Goal: Task Accomplishment & Management: Use online tool/utility

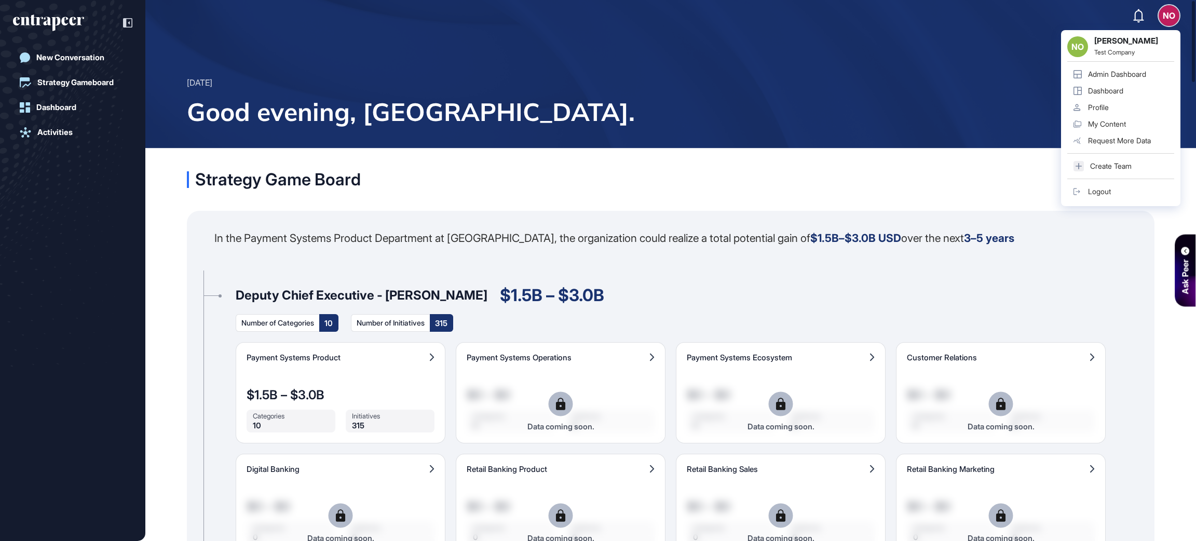
click at [1137, 75] on div "Admin Dashboard" at bounding box center [1117, 74] width 58 height 8
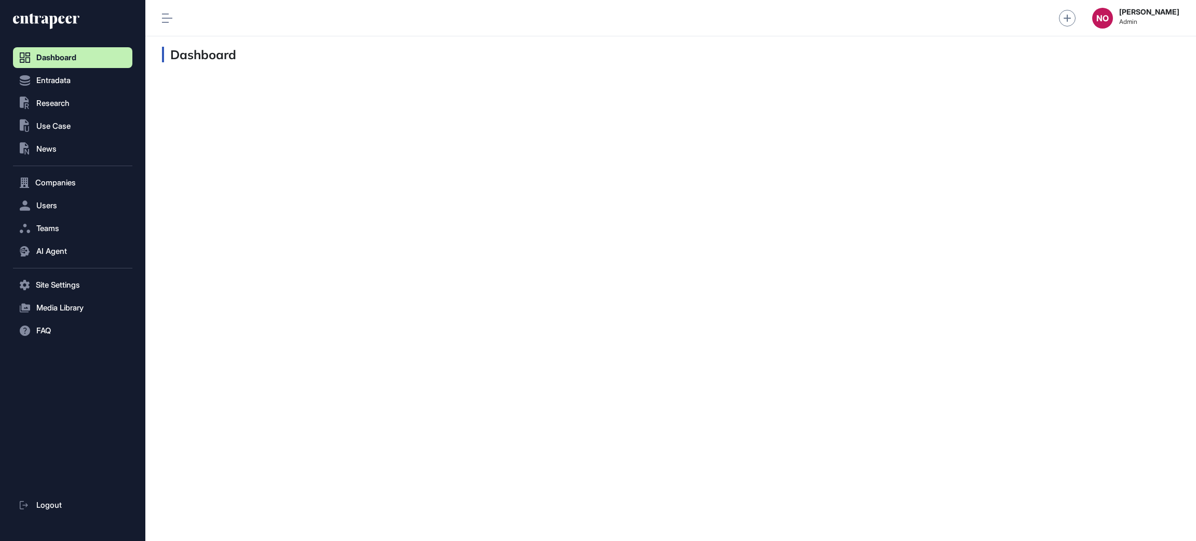
scroll to position [1, 1]
click at [72, 80] on button "Entradata" at bounding box center [72, 80] width 119 height 21
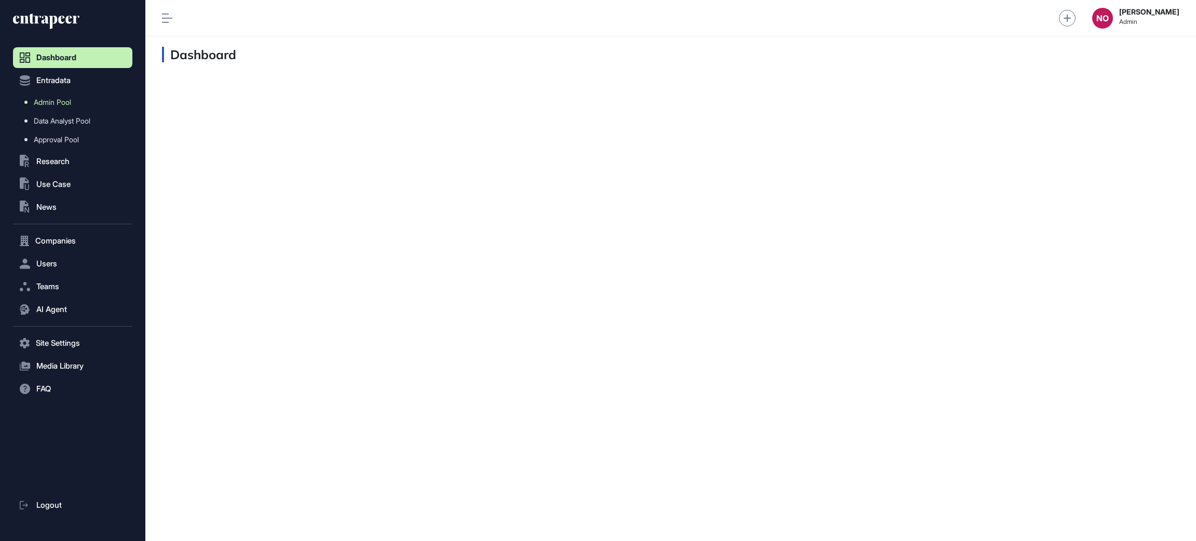
click at [53, 106] on span "Admin Pool" at bounding box center [52, 102] width 37 height 8
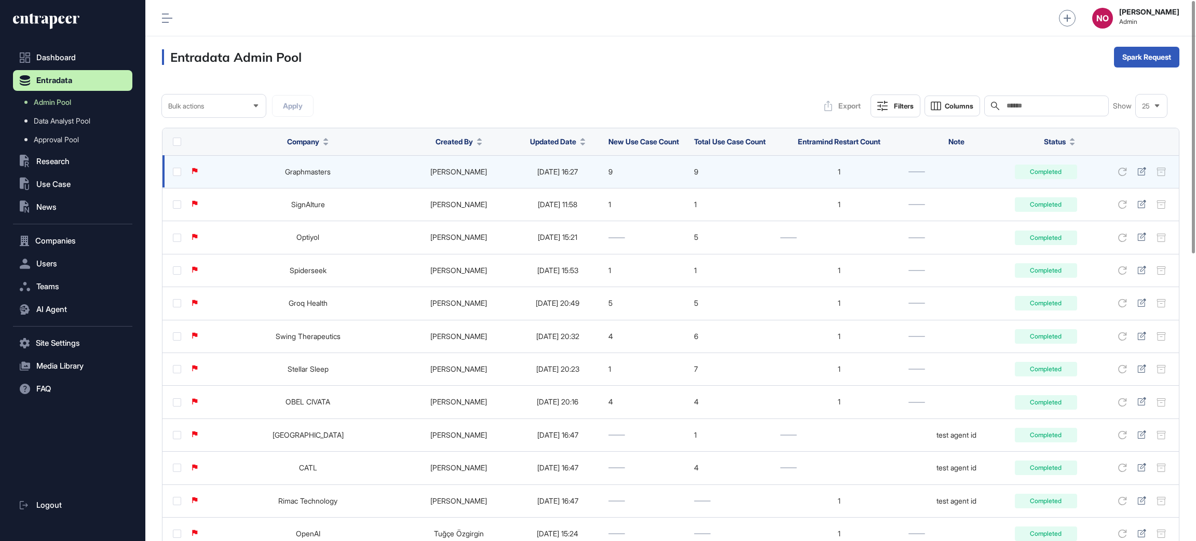
drag, startPoint x: 542, startPoint y: 137, endPoint x: 559, endPoint y: 178, distance: 44.5
click at [542, 137] on span "Updated Date" at bounding box center [553, 141] width 46 height 11
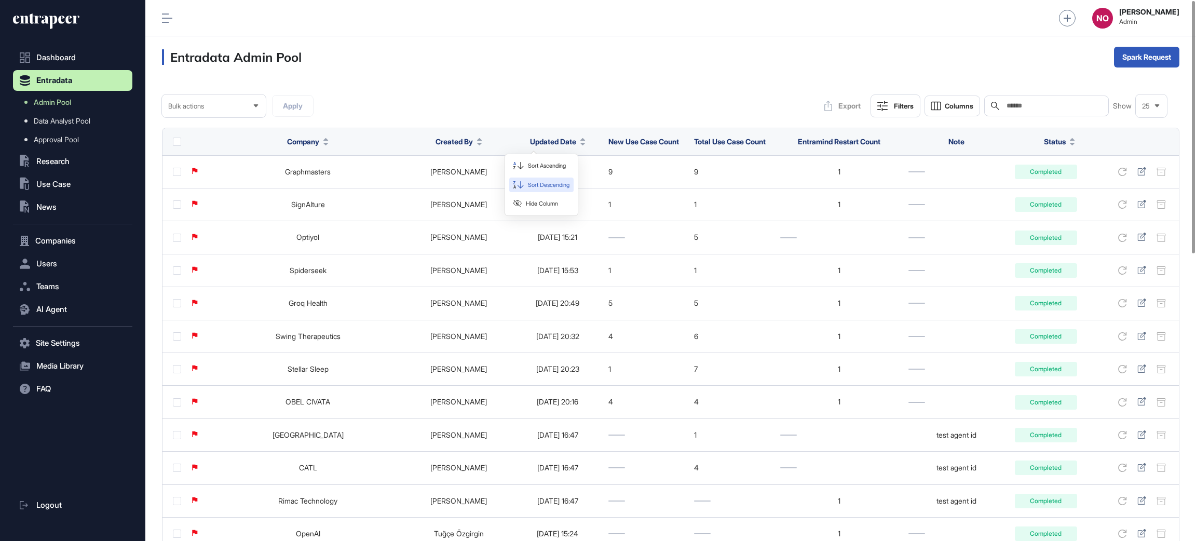
click at [557, 186] on span "Sort Descending" at bounding box center [549, 185] width 42 height 9
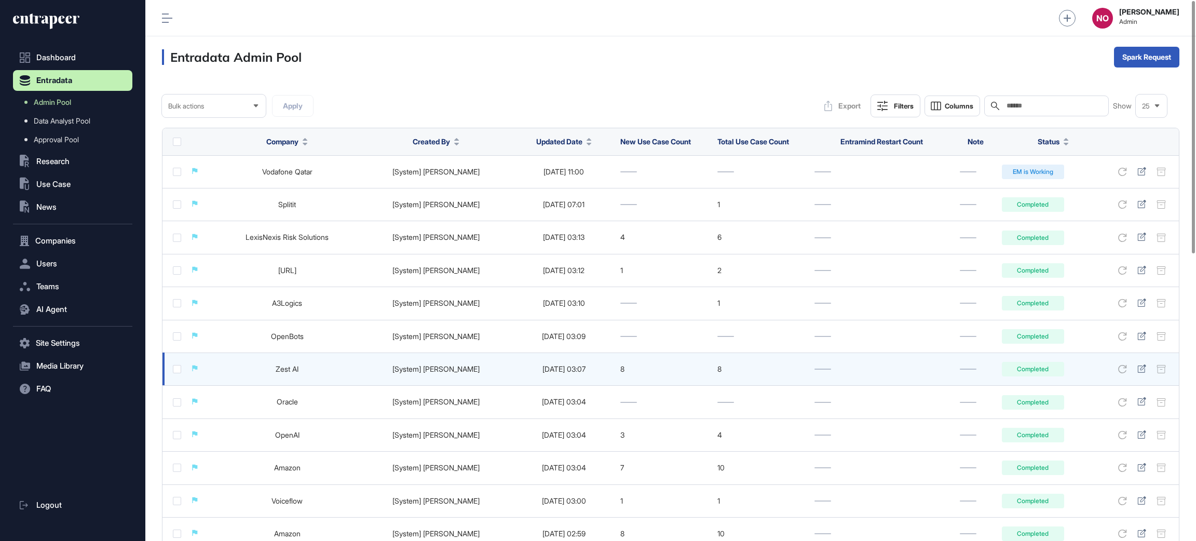
scroll to position [615, 0]
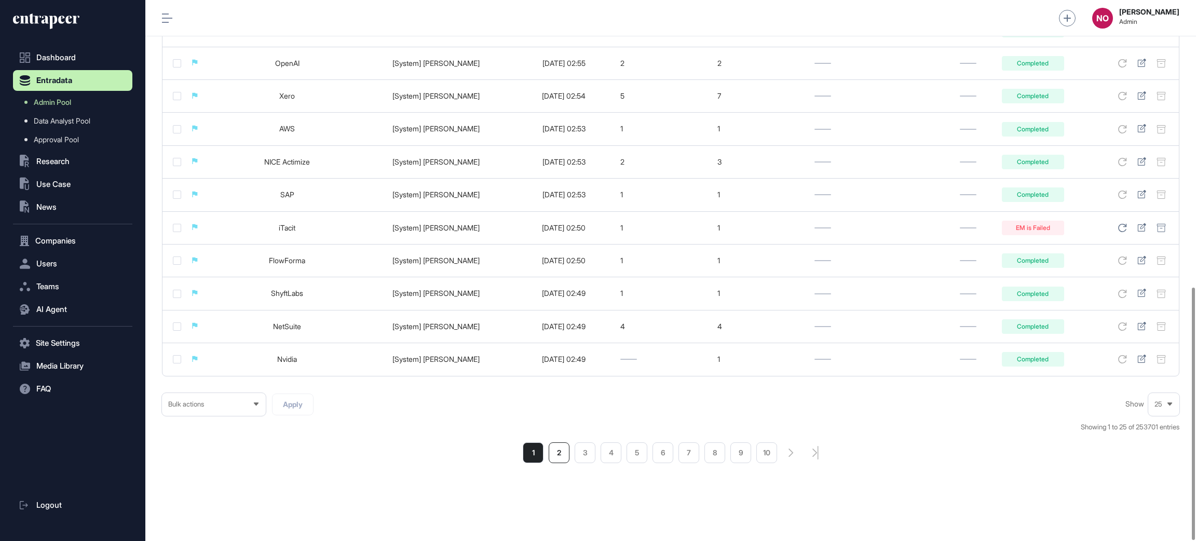
click at [560, 445] on li "2" at bounding box center [559, 452] width 21 height 21
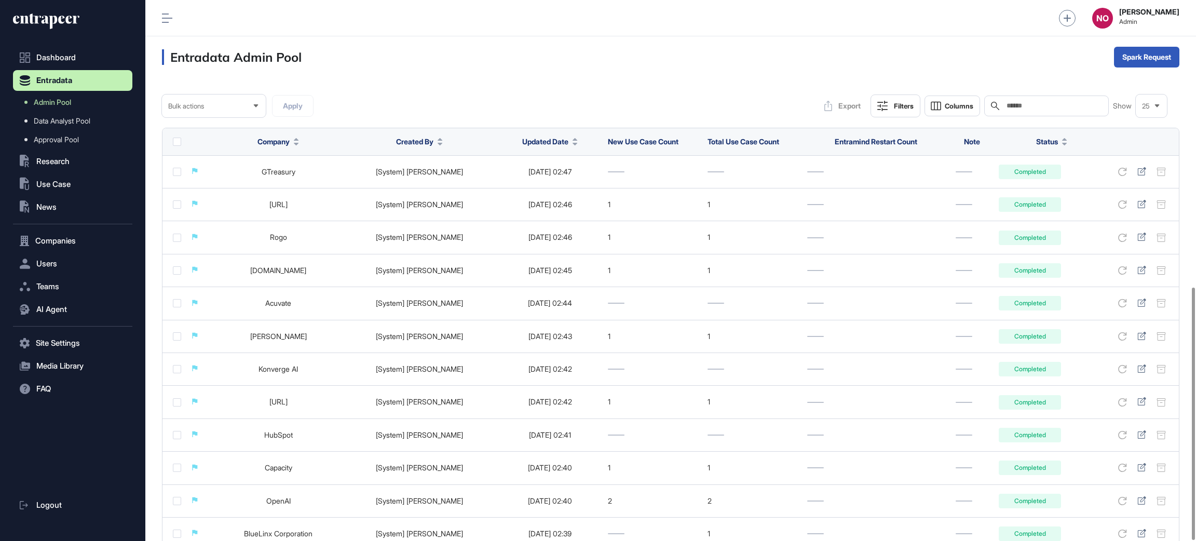
scroll to position [615, 0]
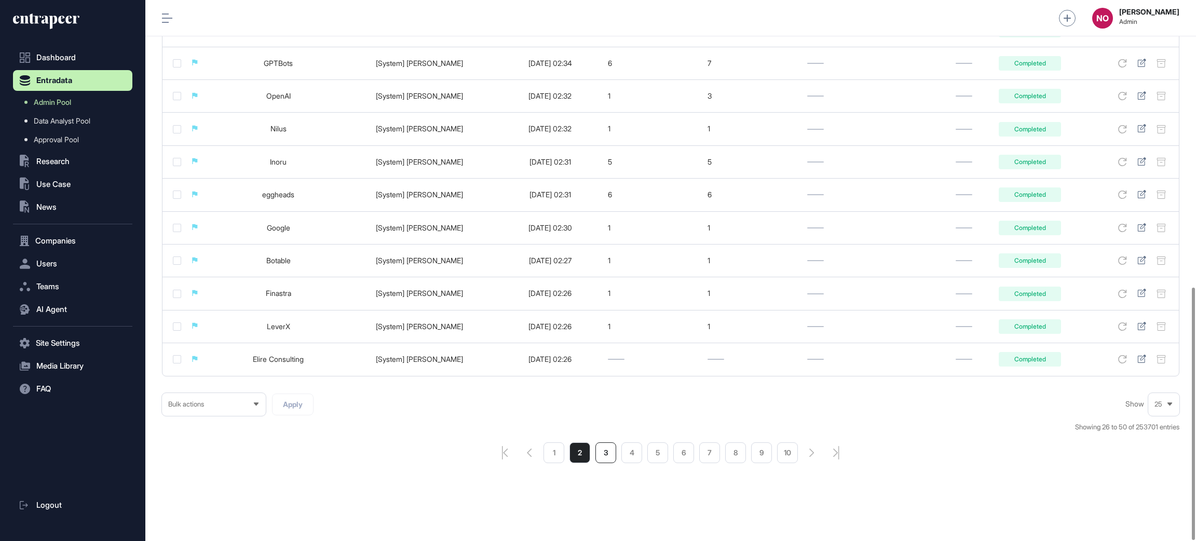
click at [601, 457] on li "3" at bounding box center [606, 452] width 21 height 21
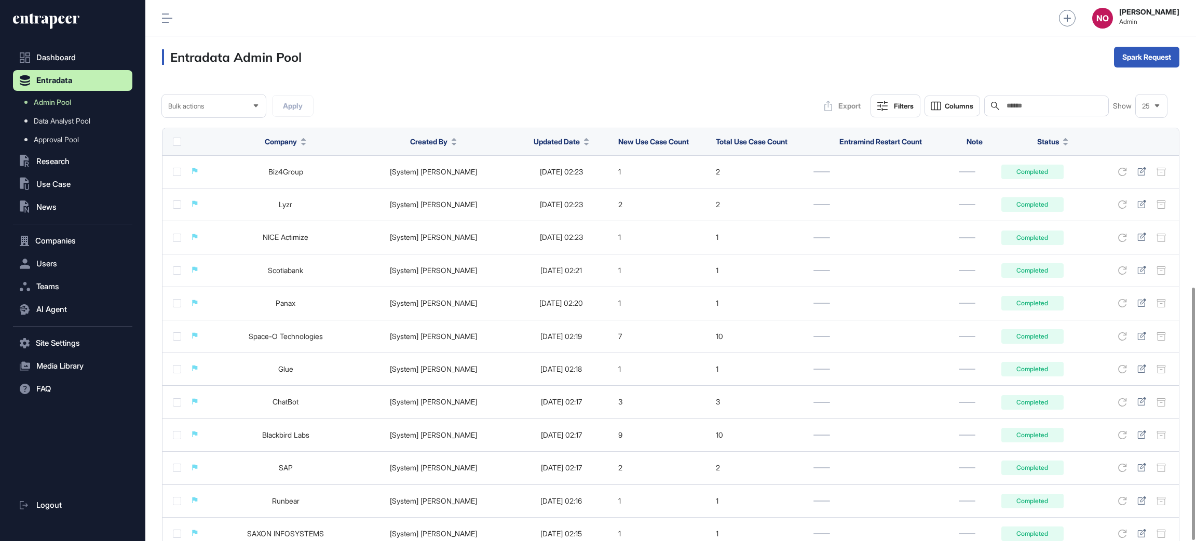
scroll to position [615, 0]
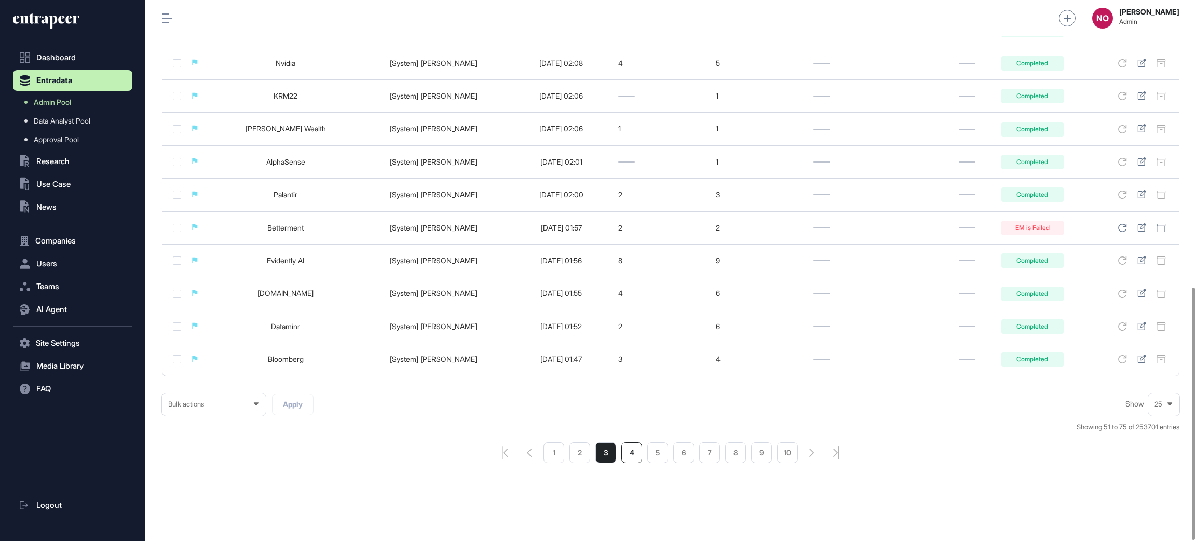
click at [634, 454] on li "4" at bounding box center [632, 452] width 21 height 21
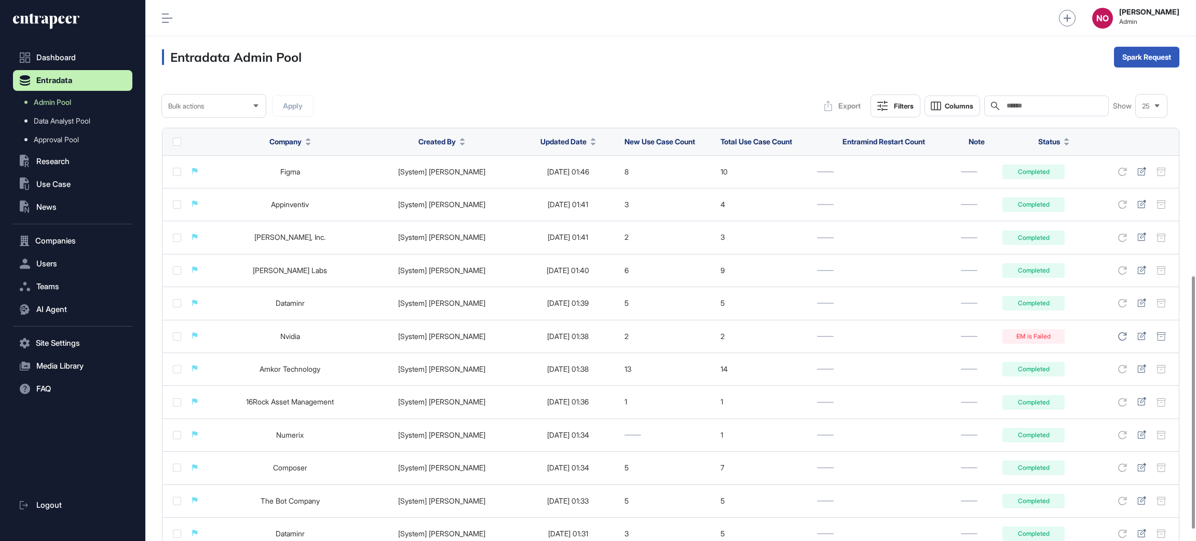
scroll to position [615, 0]
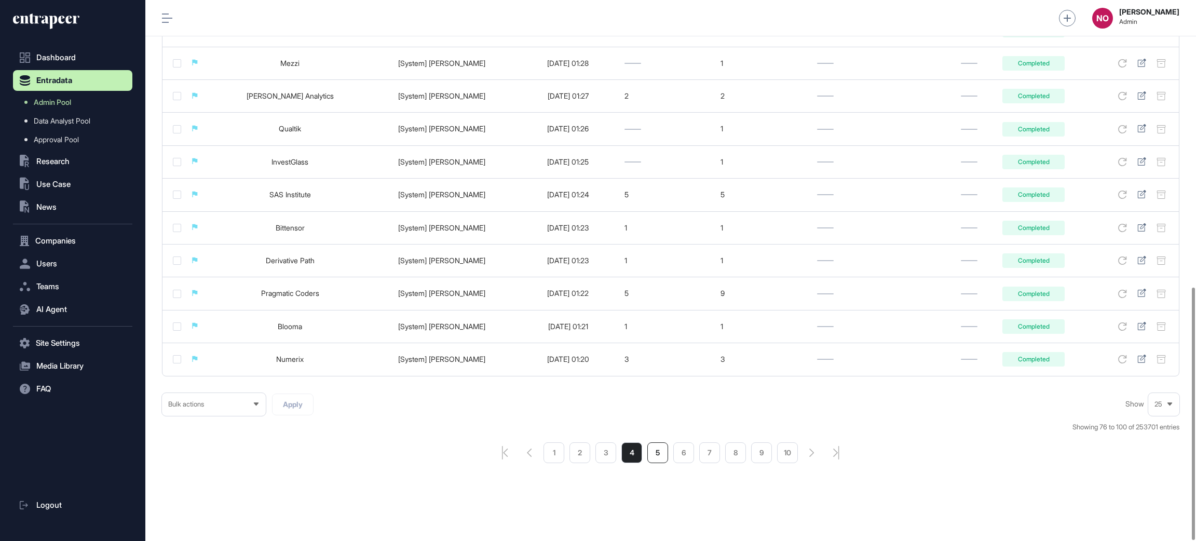
click at [659, 455] on li "5" at bounding box center [658, 452] width 21 height 21
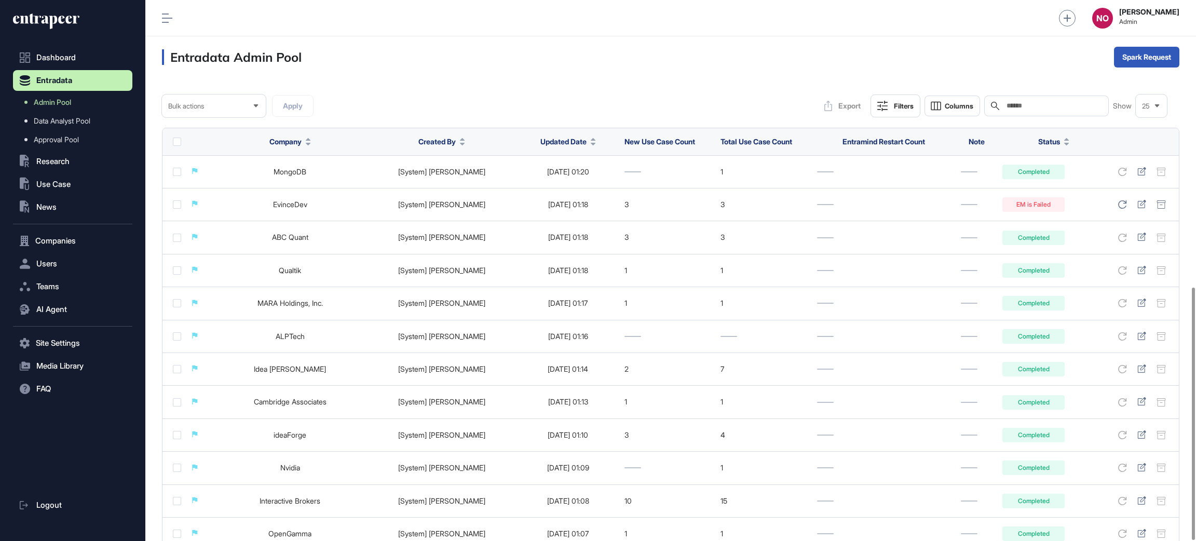
scroll to position [615, 0]
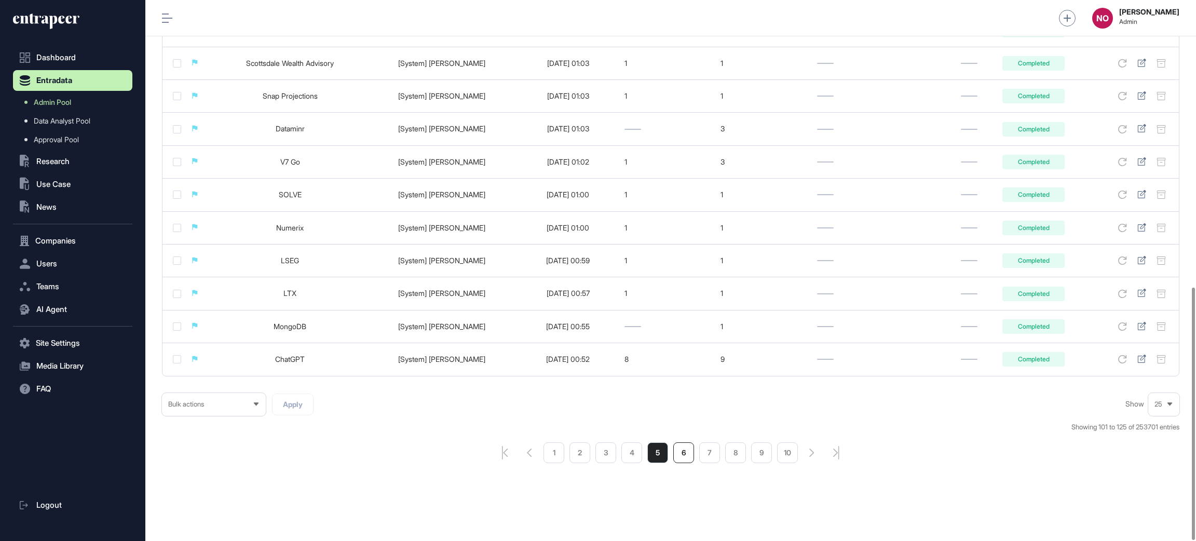
click at [683, 455] on li "6" at bounding box center [684, 452] width 21 height 21
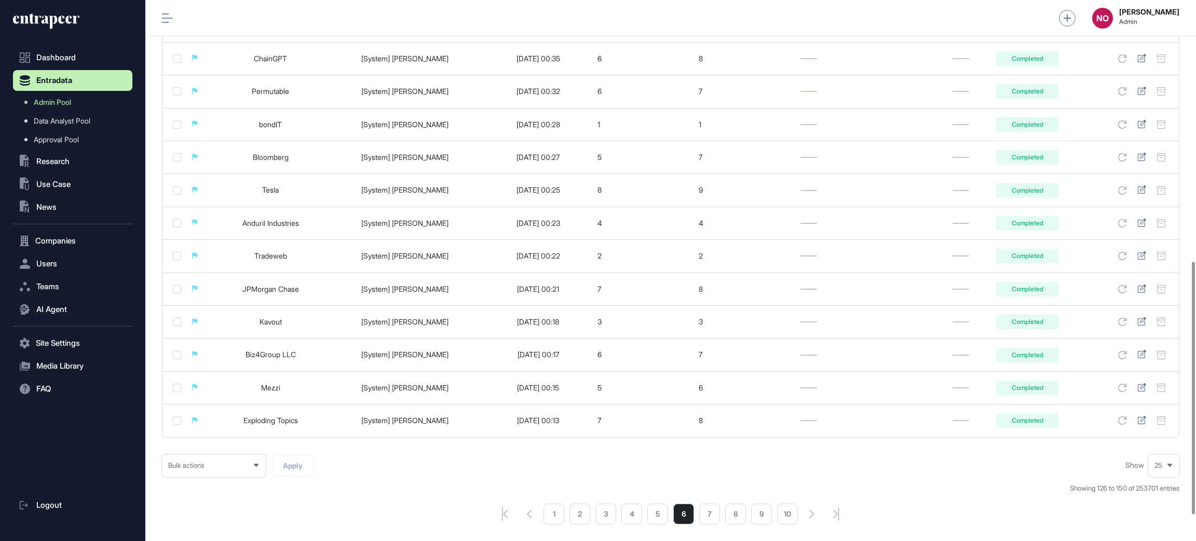
scroll to position [615, 0]
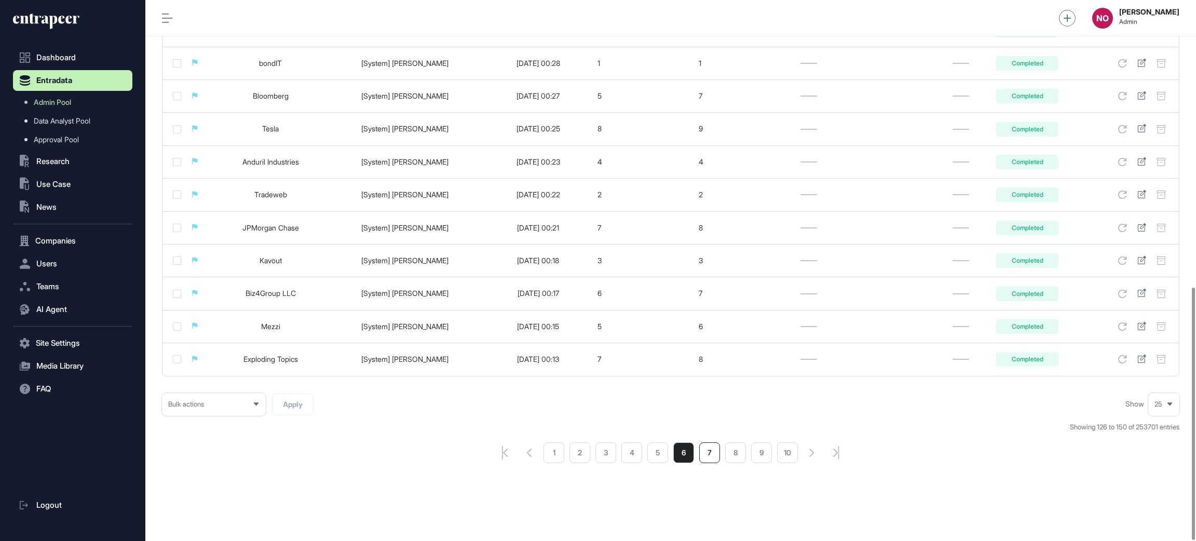
click at [710, 463] on li "7" at bounding box center [709, 452] width 21 height 21
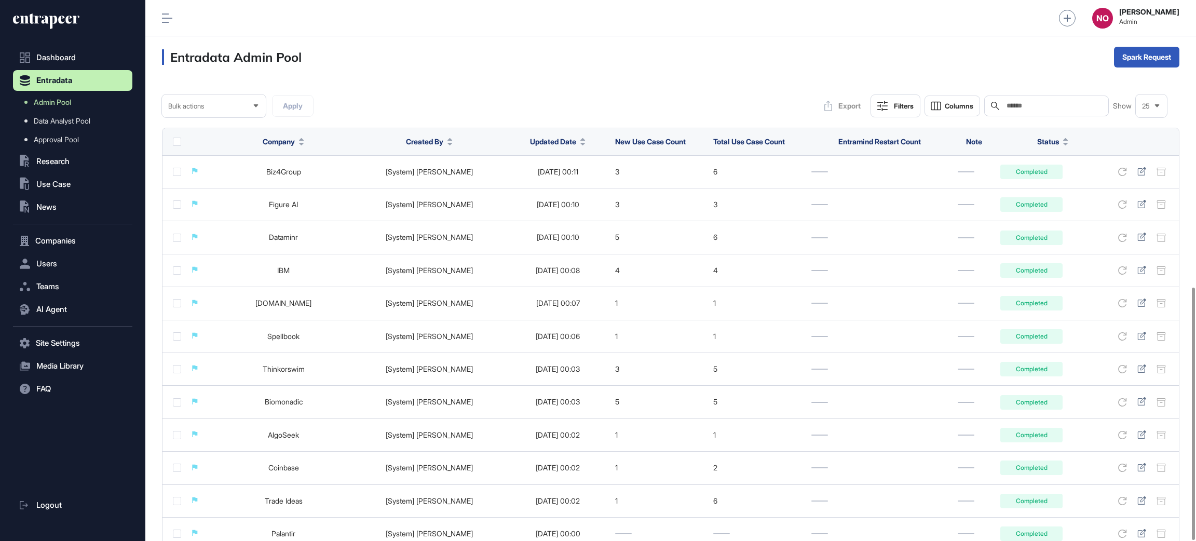
scroll to position [615, 0]
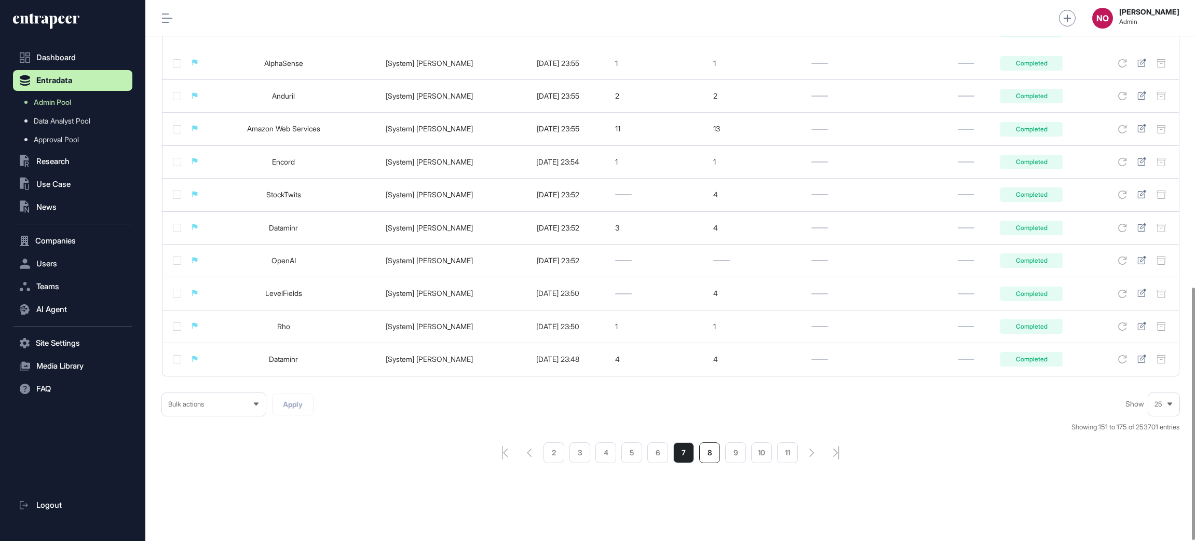
click at [709, 455] on li "8" at bounding box center [709, 452] width 21 height 21
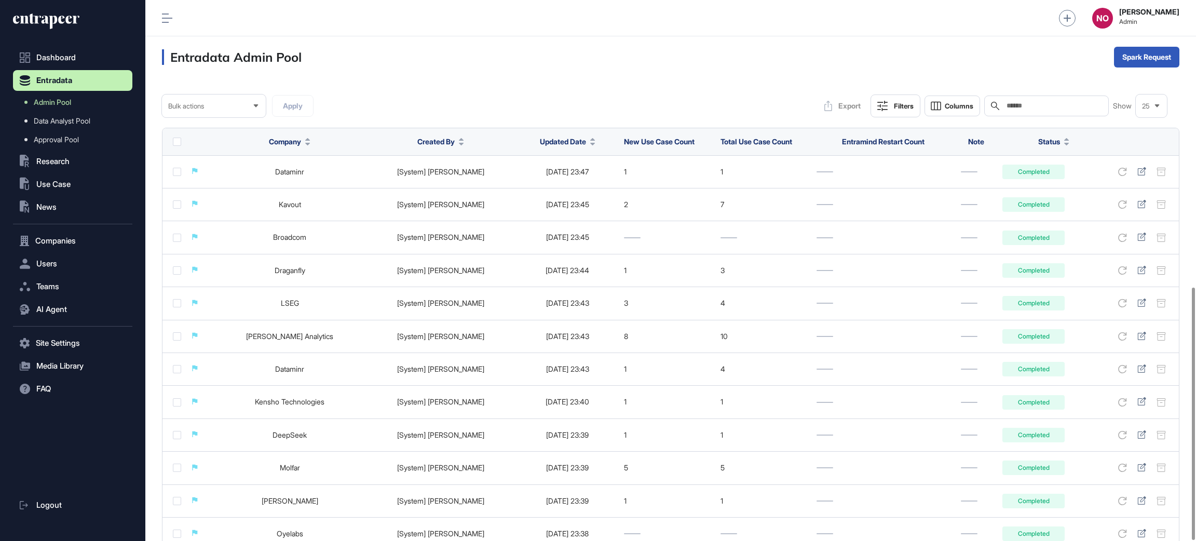
scroll to position [615, 0]
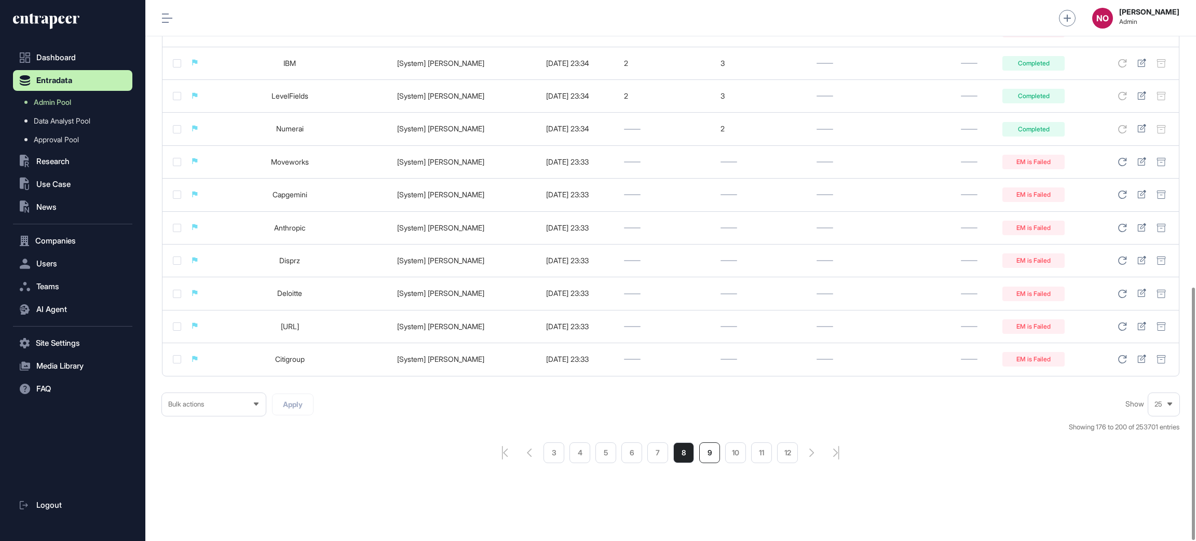
click at [709, 453] on li "9" at bounding box center [709, 452] width 21 height 21
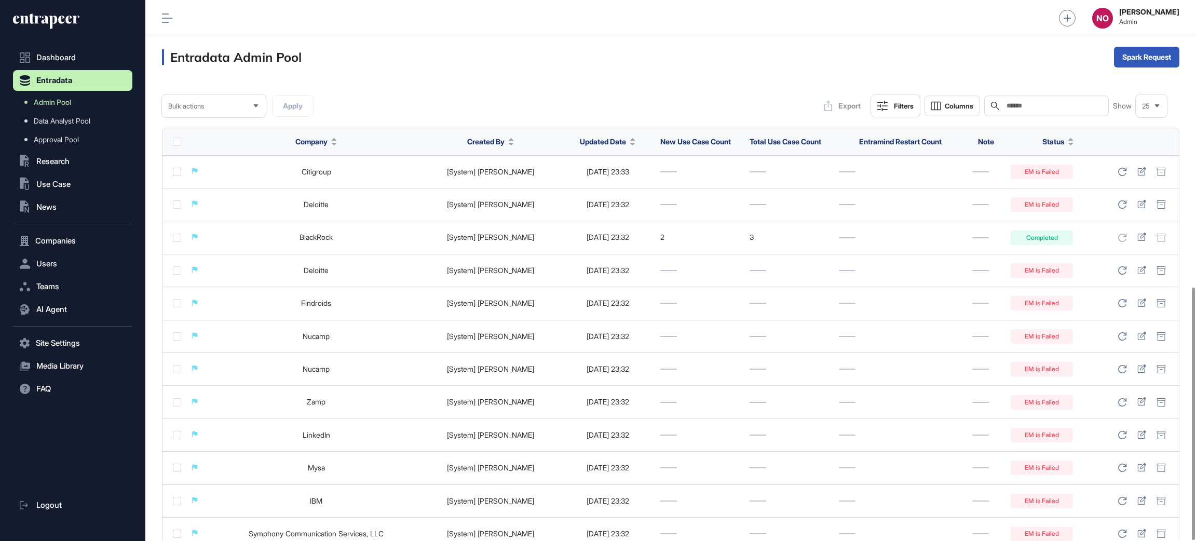
scroll to position [615, 0]
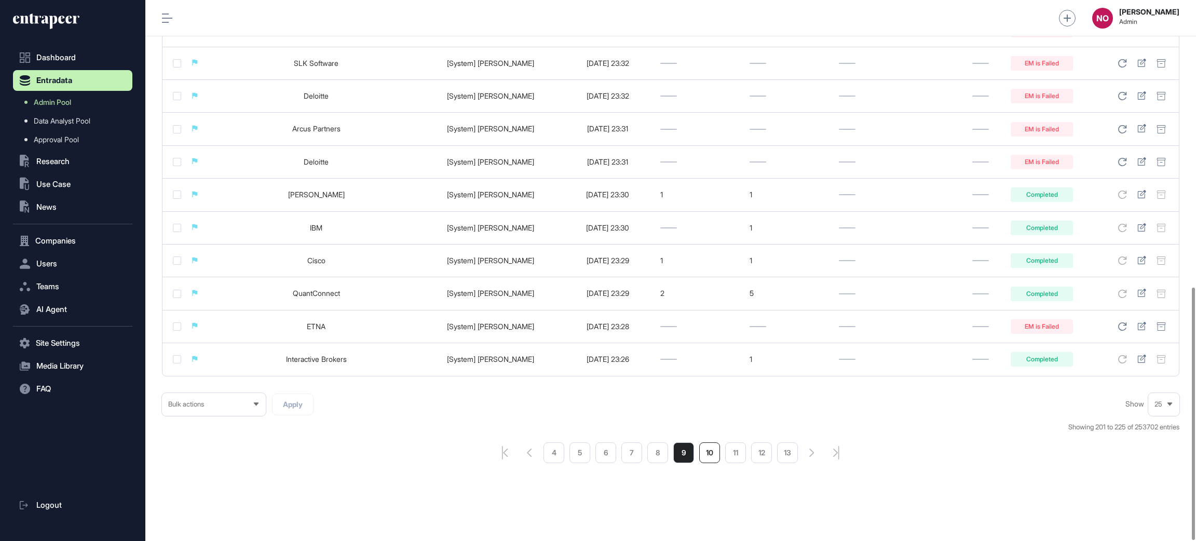
click at [709, 453] on li "10" at bounding box center [709, 452] width 21 height 21
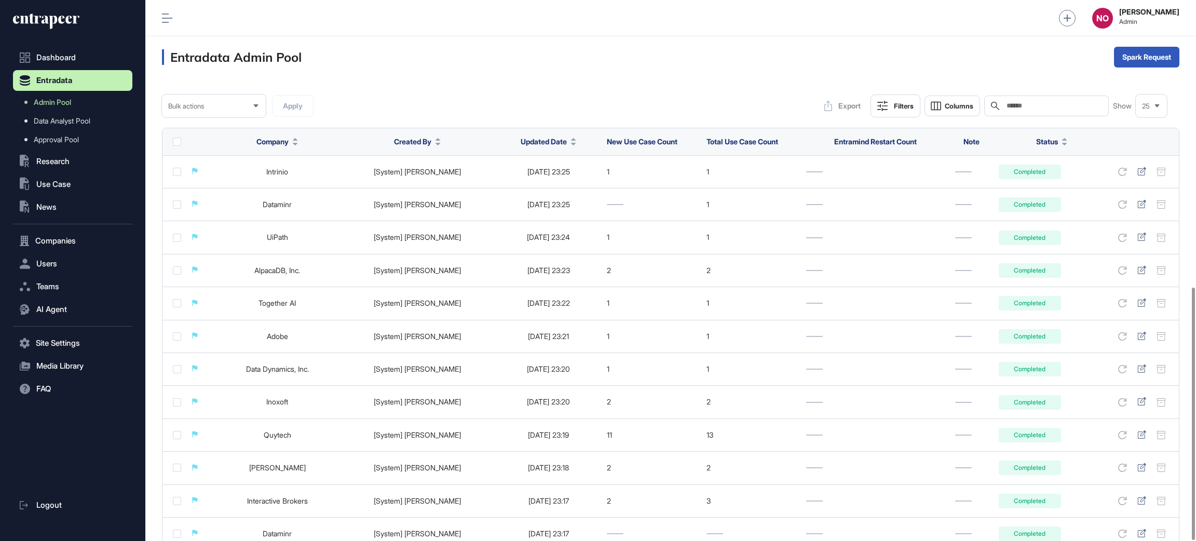
scroll to position [615, 0]
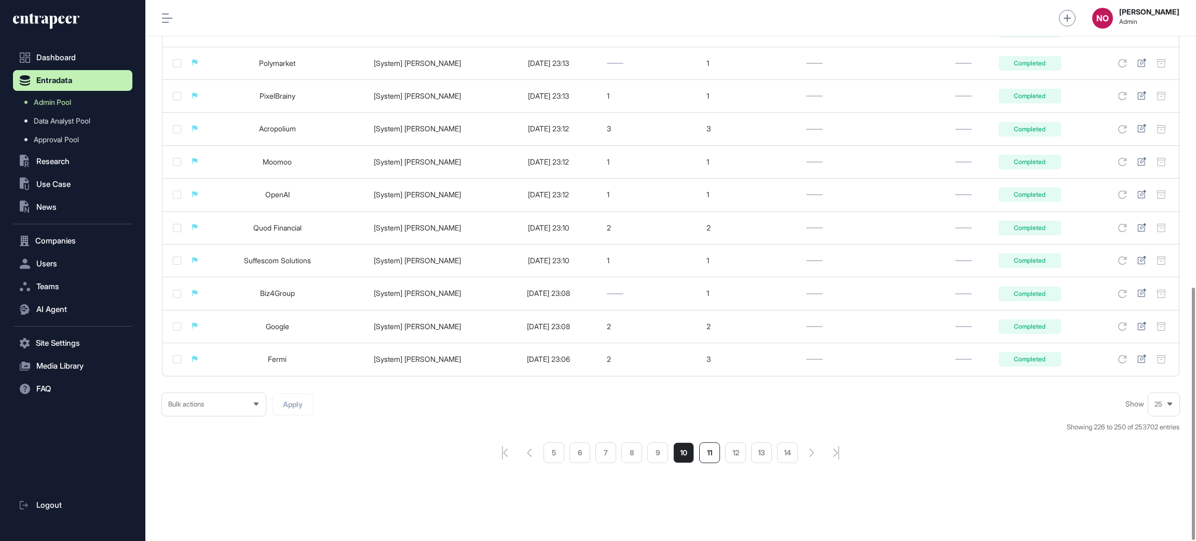
click at [706, 457] on li "11" at bounding box center [709, 452] width 21 height 21
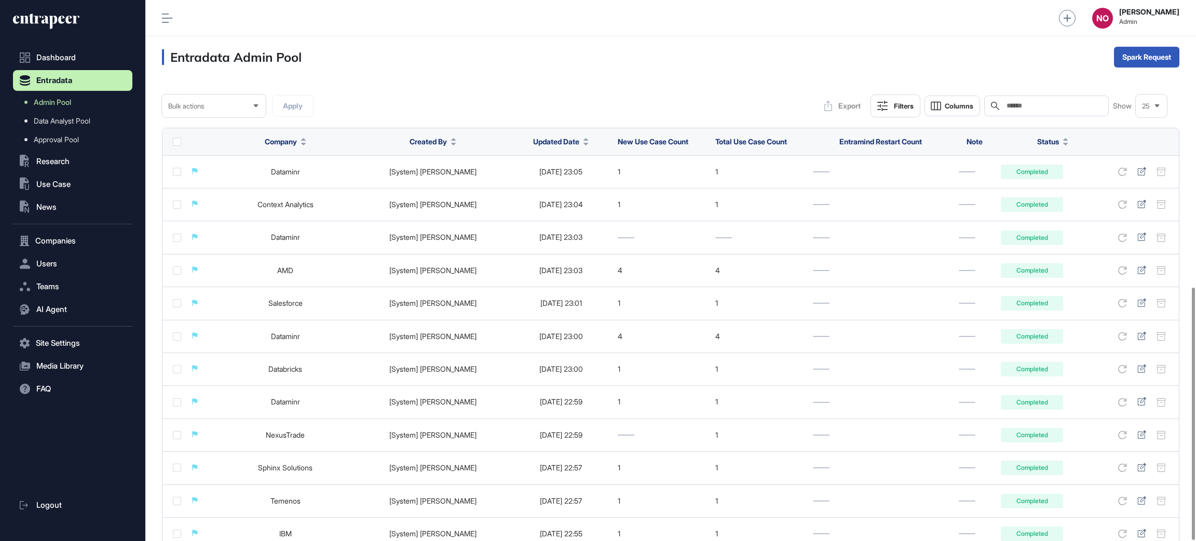
scroll to position [615, 0]
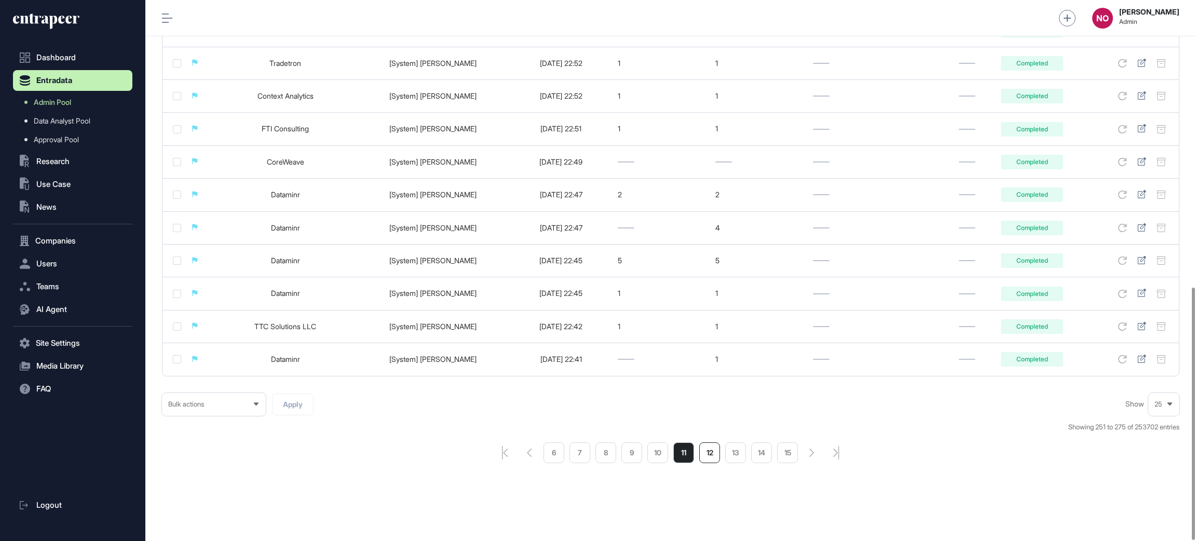
click at [706, 457] on li "12" at bounding box center [709, 452] width 21 height 21
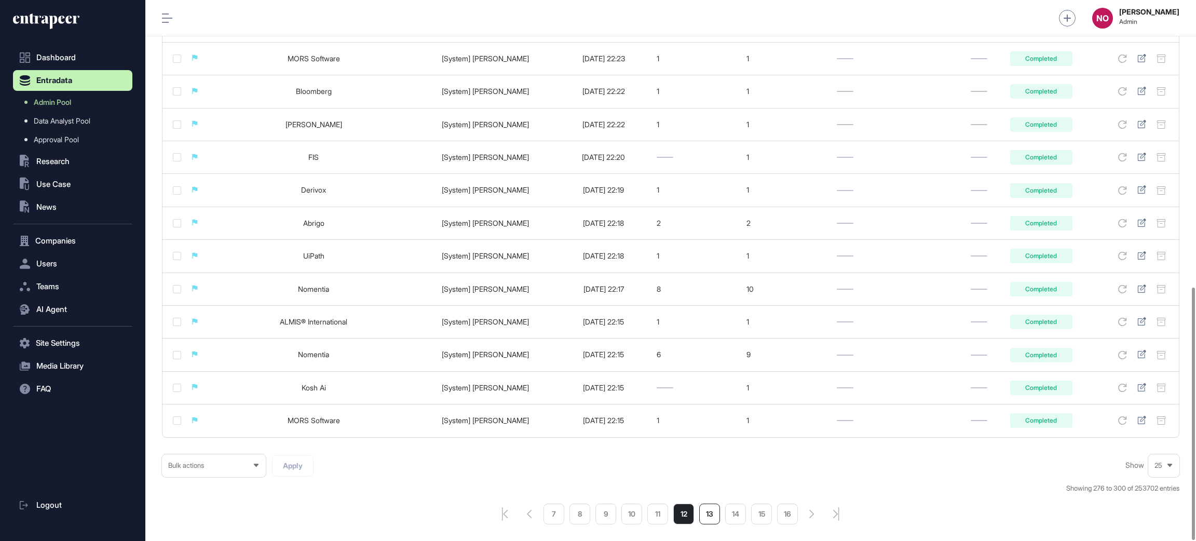
scroll to position [615, 0]
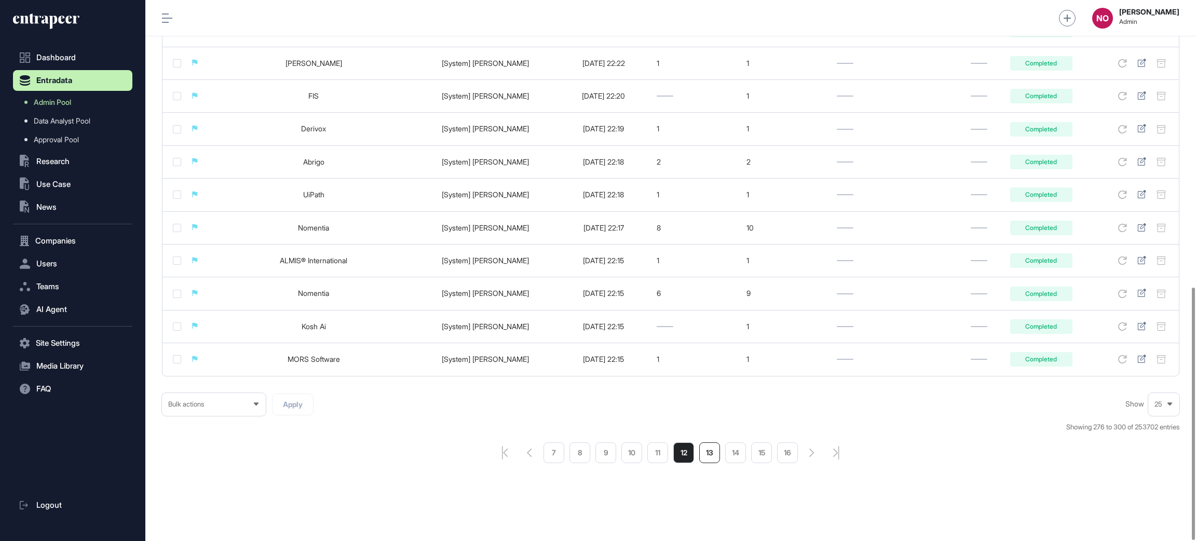
click at [700, 454] on li "13" at bounding box center [709, 452] width 21 height 21
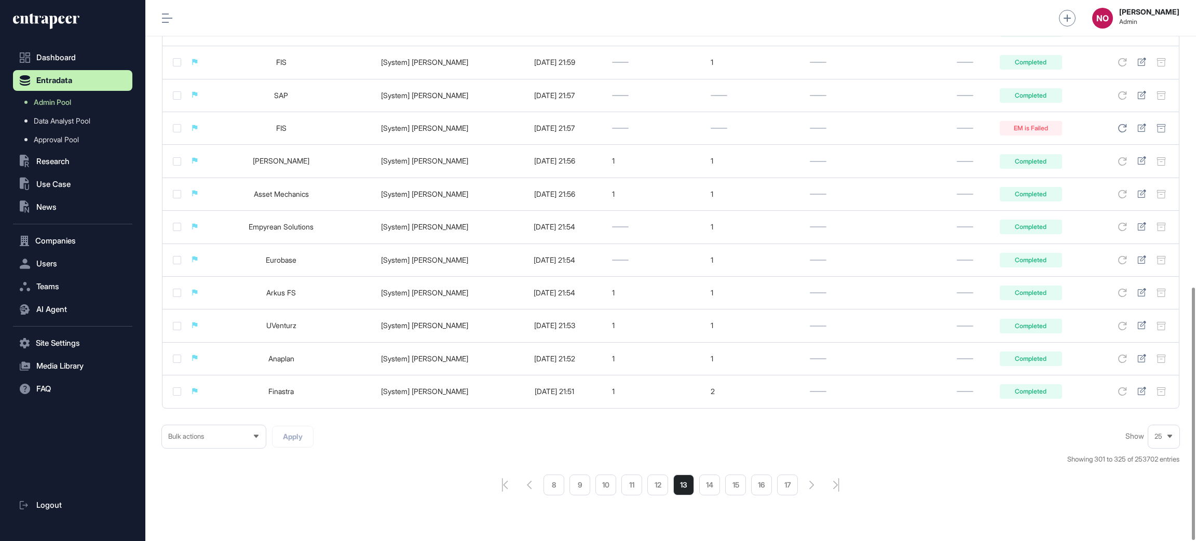
scroll to position [615, 0]
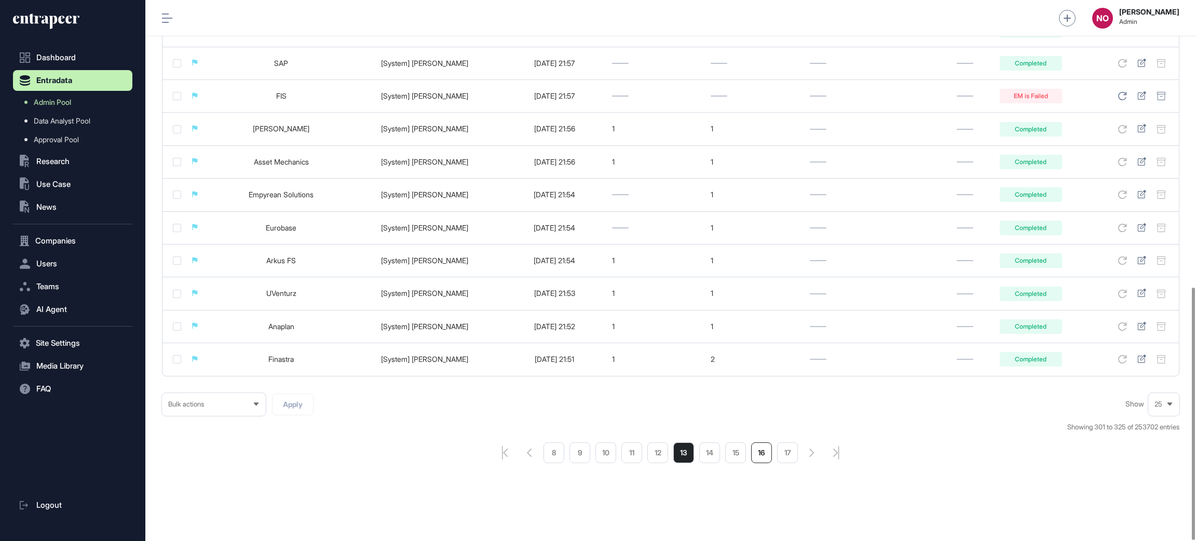
click at [772, 457] on li "16" at bounding box center [761, 452] width 21 height 21
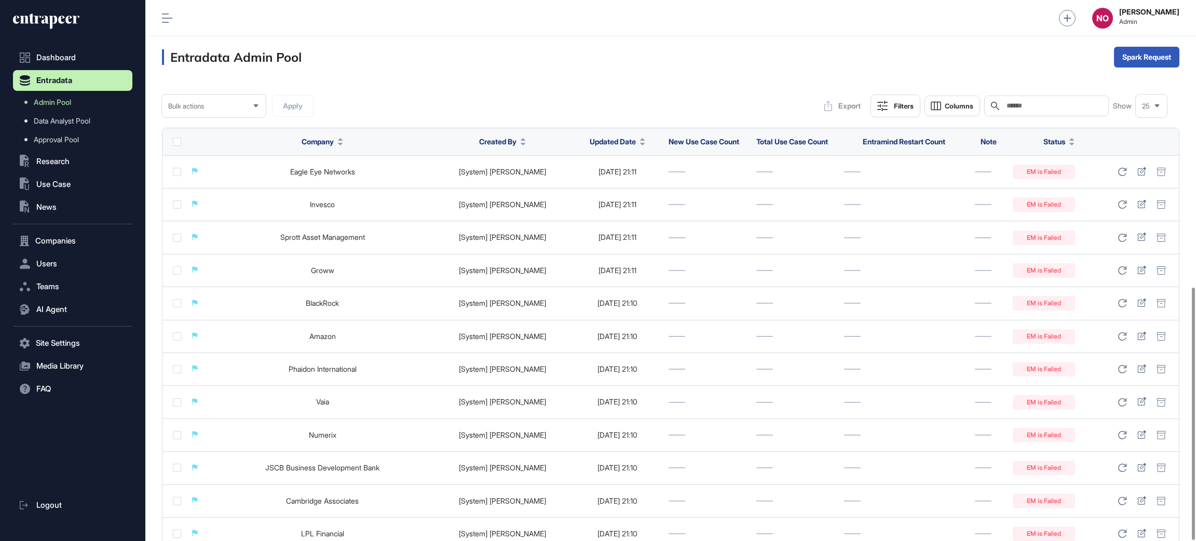
scroll to position [615, 0]
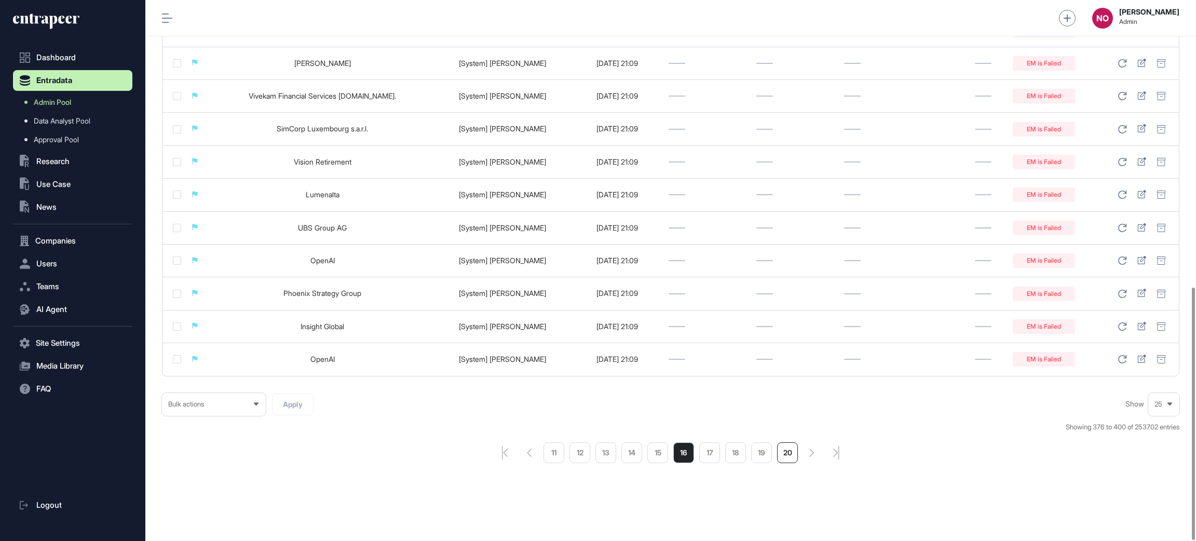
click at [778, 456] on li "20" at bounding box center [787, 452] width 21 height 21
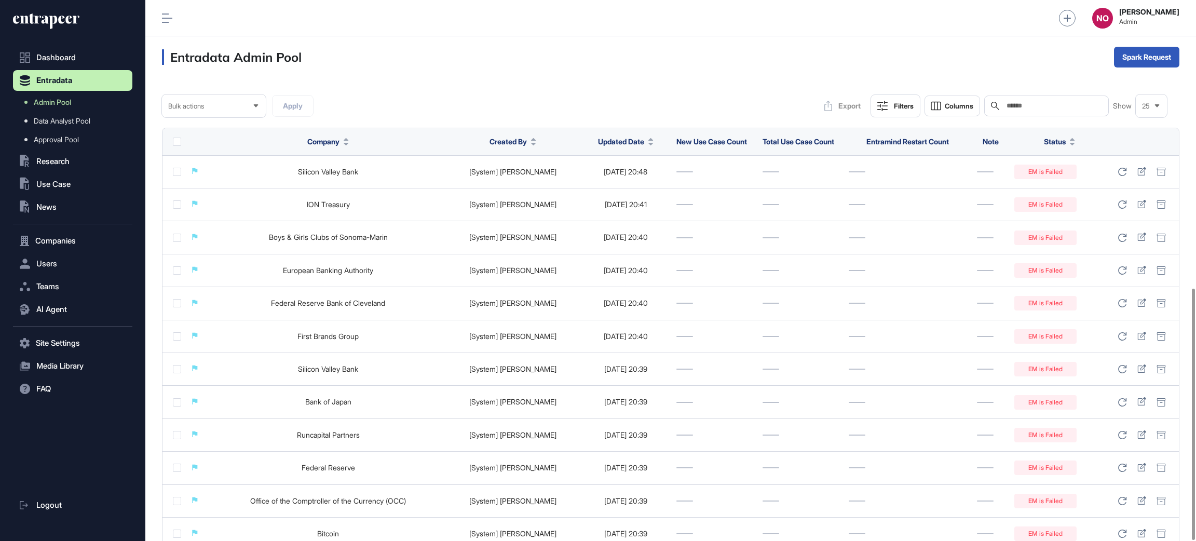
scroll to position [619, 0]
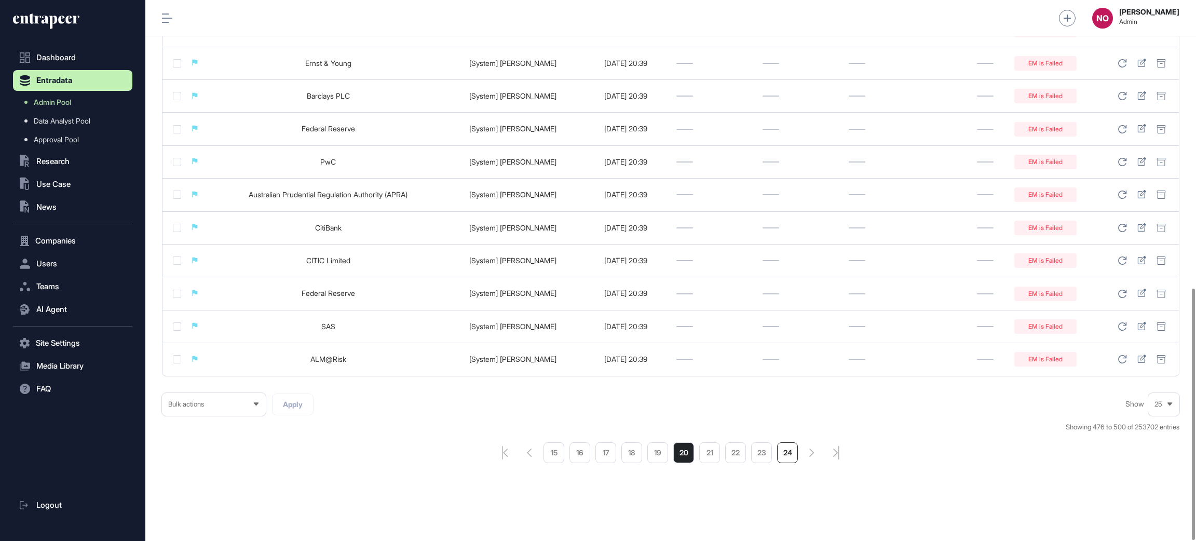
click at [778, 456] on li "24" at bounding box center [787, 452] width 21 height 21
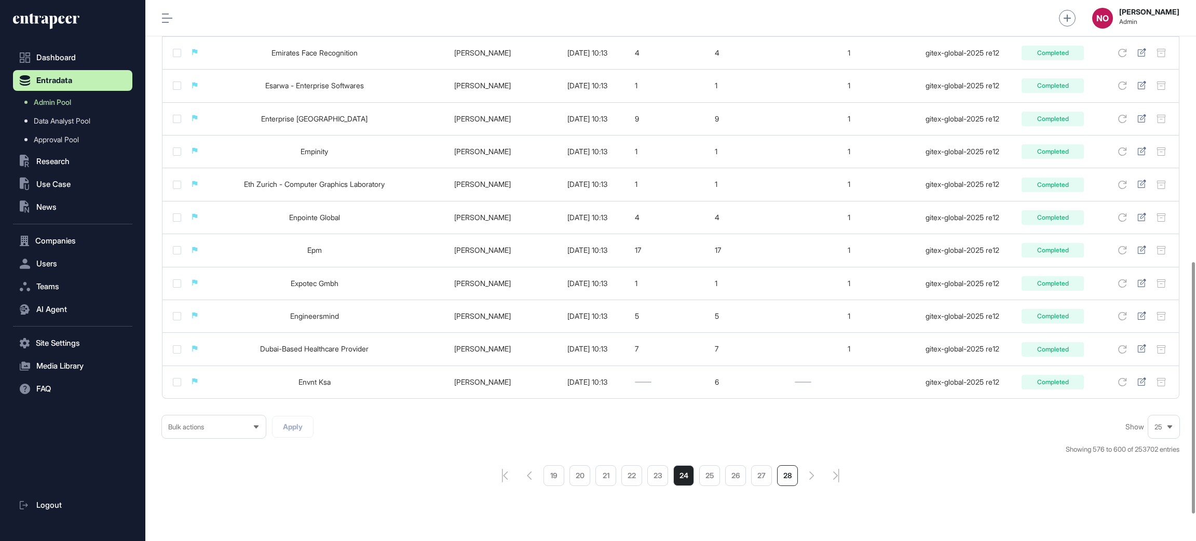
scroll to position [619, 0]
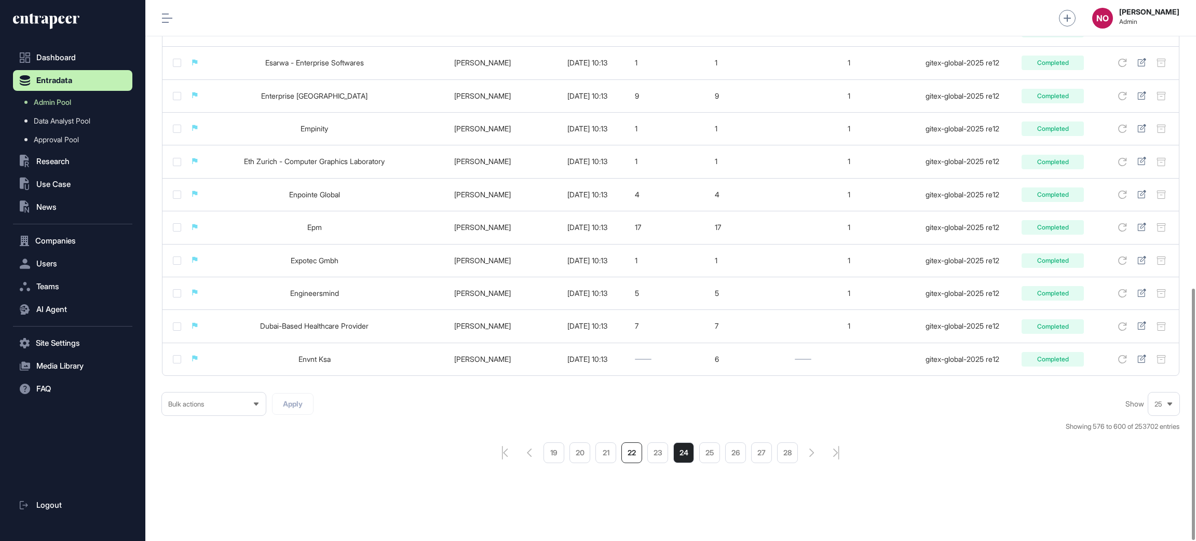
click at [635, 456] on li "22" at bounding box center [632, 452] width 21 height 21
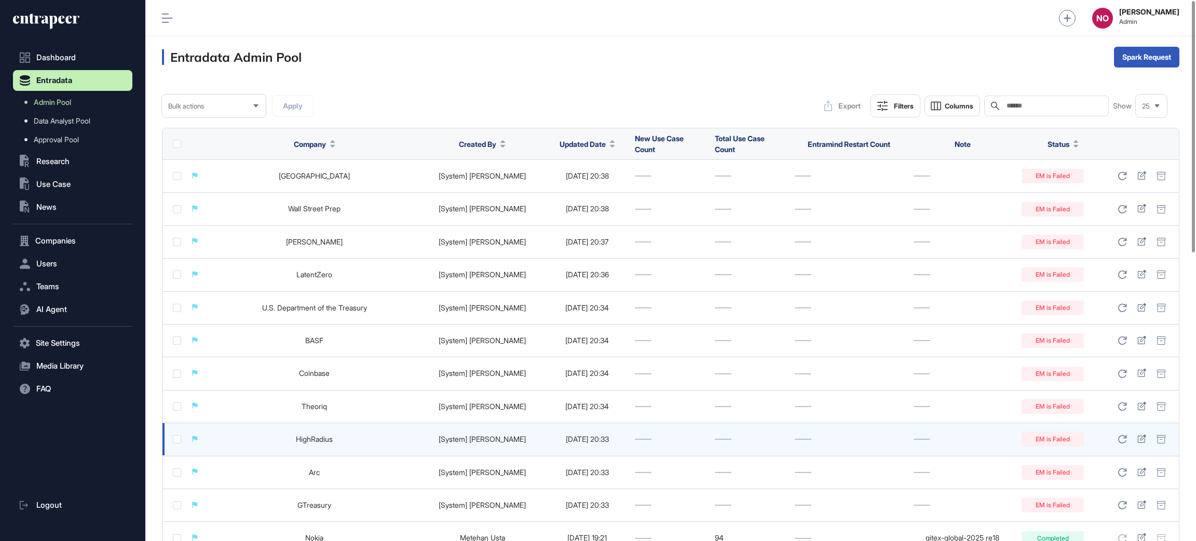
scroll to position [541, 0]
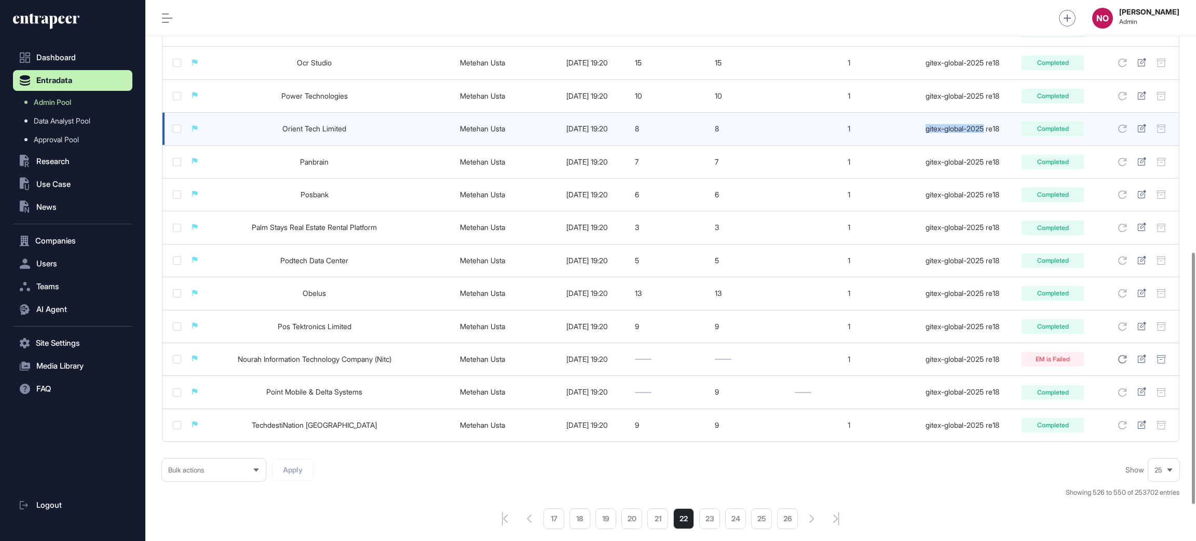
drag, startPoint x: 907, startPoint y: 137, endPoint x: 984, endPoint y: 140, distance: 76.9
click at [984, 140] on td "gitex-global-2025 re18" at bounding box center [963, 129] width 108 height 33
copy div "gitex-global-2025"
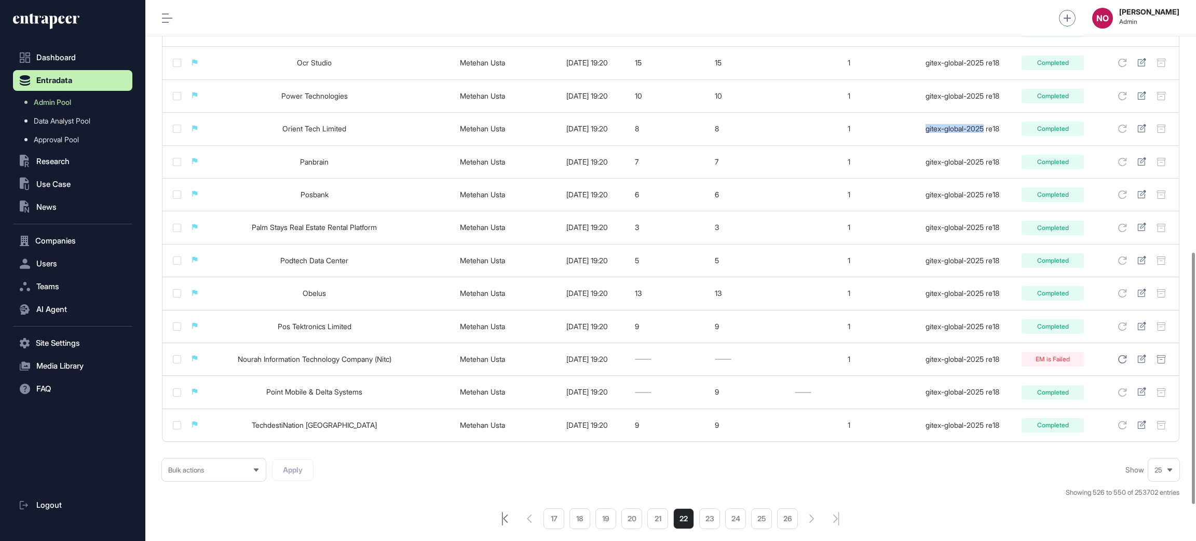
click at [504, 526] on icon "pagination-first-page-button" at bounding box center [505, 519] width 6 height 14
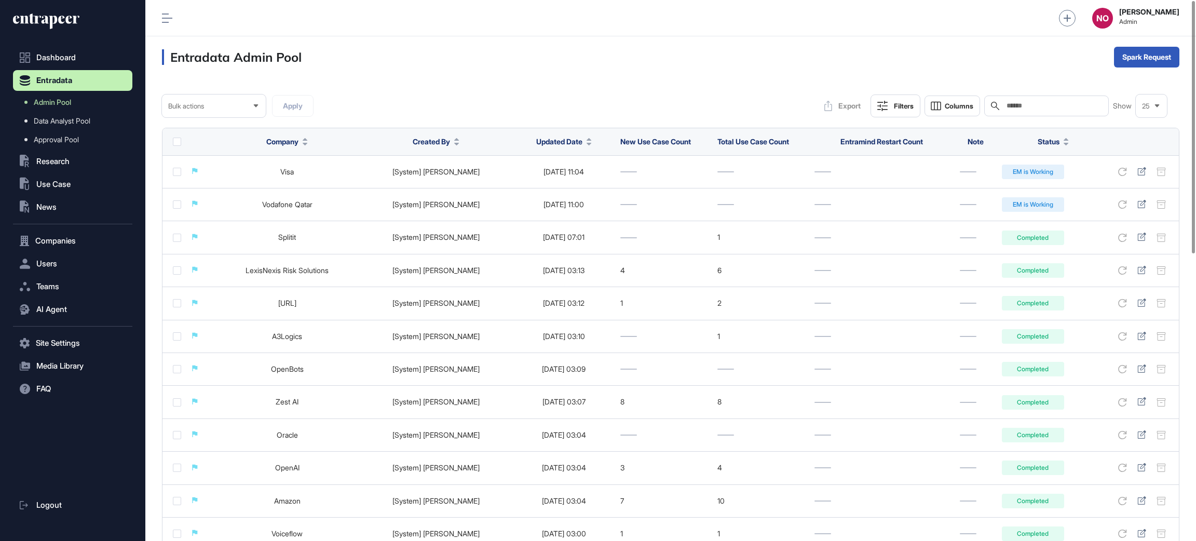
click at [1029, 109] on input "text" at bounding box center [1054, 106] width 97 height 8
paste input "**********"
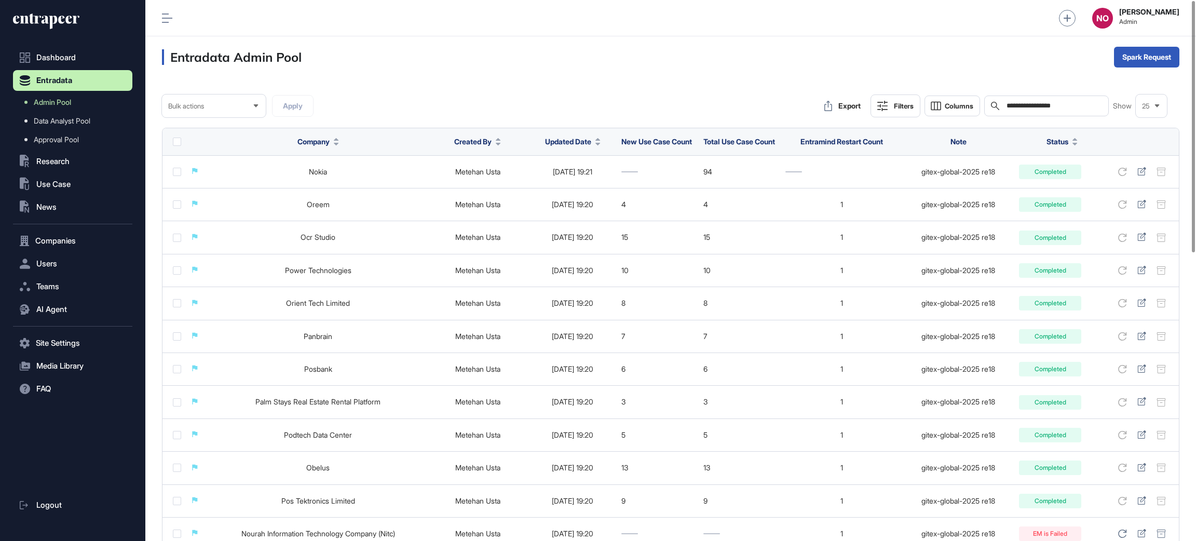
type input "**********"
click at [1035, 103] on input "**********" at bounding box center [1054, 106] width 97 height 8
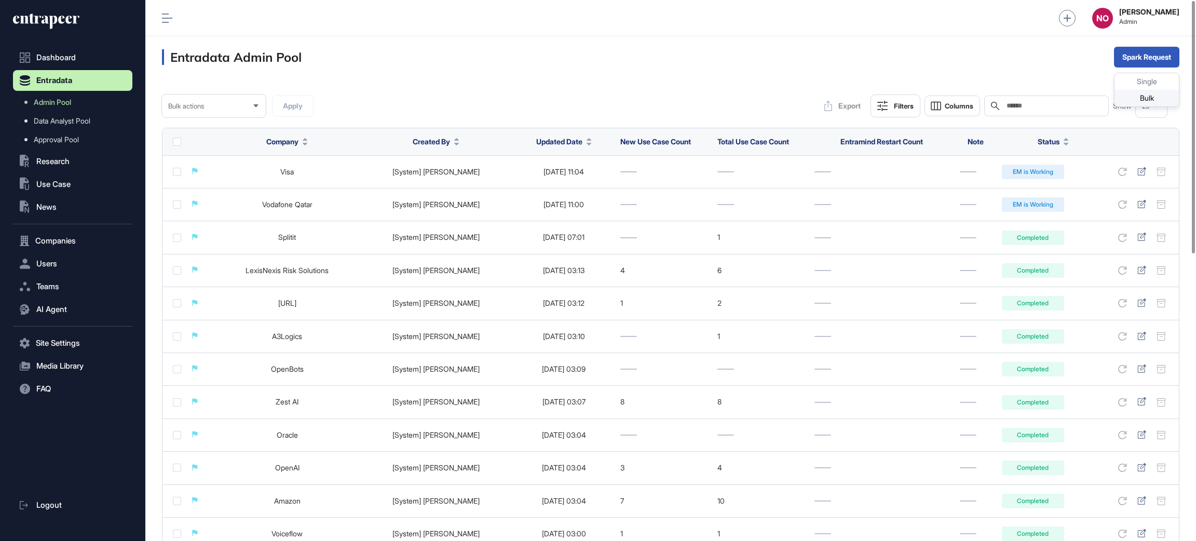
click at [1141, 95] on div "Bulk" at bounding box center [1147, 98] width 64 height 17
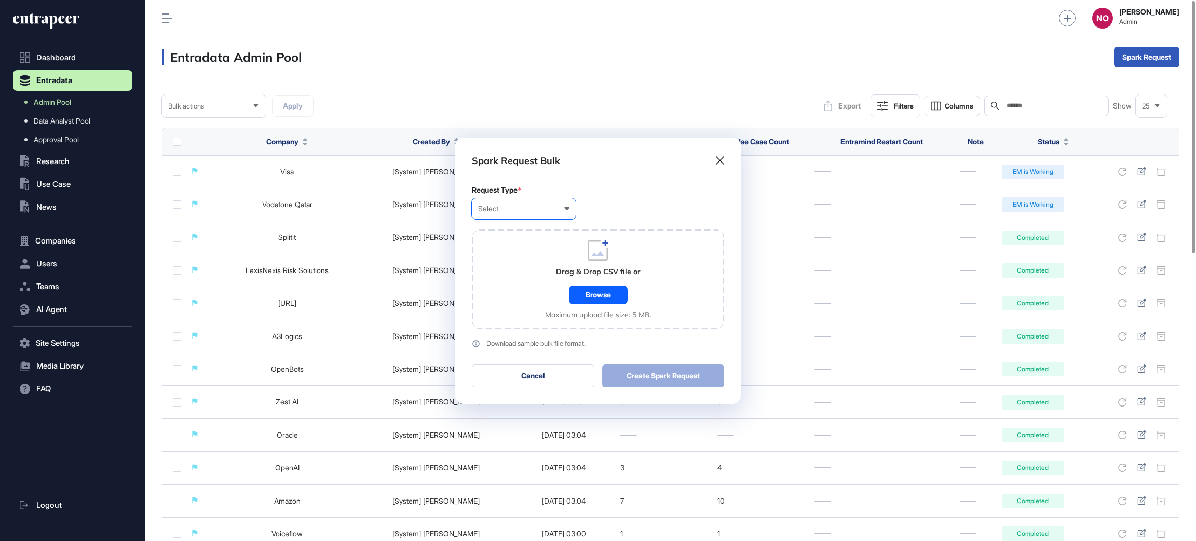
scroll to position [1, 4]
click at [0, 0] on div "Company" at bounding box center [0, 0] width 0 height 0
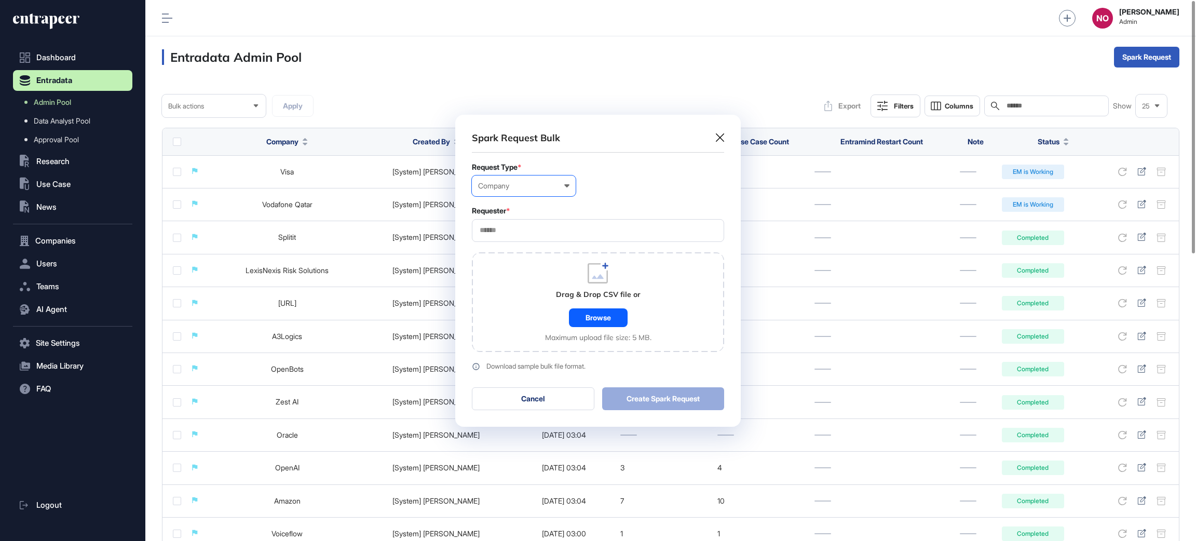
click at [510, 231] on input "text" at bounding box center [598, 230] width 239 height 9
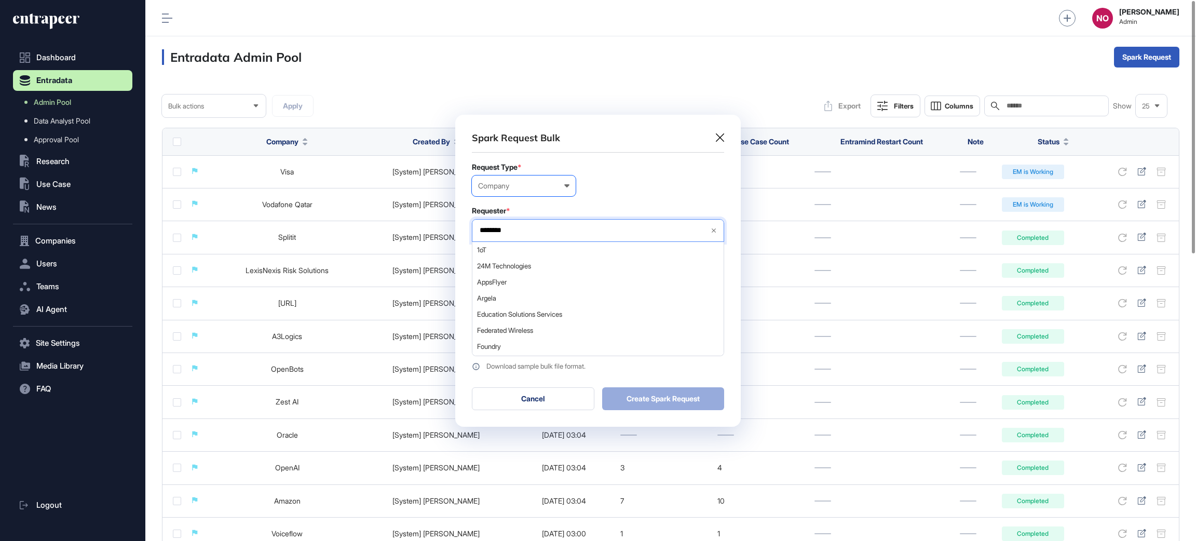
type input "*********"
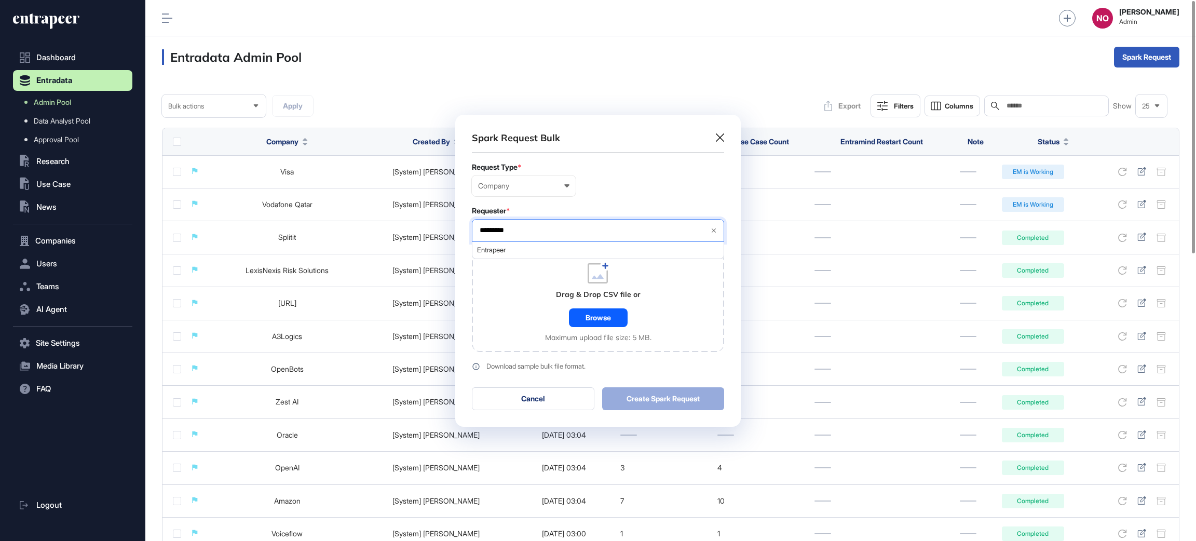
click at [506, 252] on span "Entrapeer" at bounding box center [597, 250] width 241 height 8
click at [511, 306] on div "Drag & Drop CSV file or Browse Maximum upload file size: 5 MB." at bounding box center [598, 302] width 252 height 100
click at [574, 314] on div "Browse" at bounding box center [598, 317] width 59 height 19
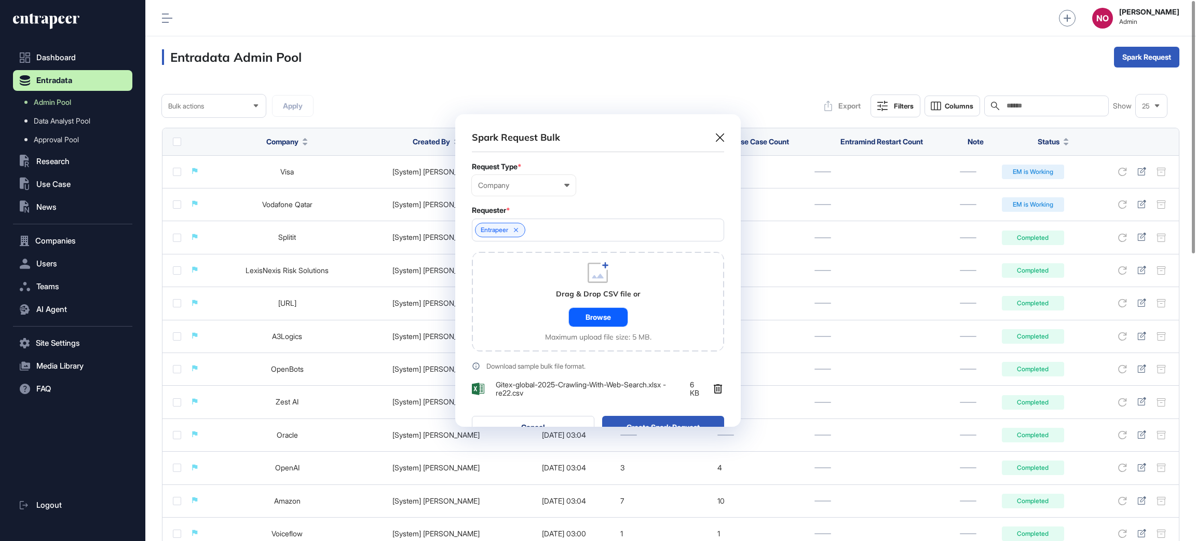
scroll to position [342, 286]
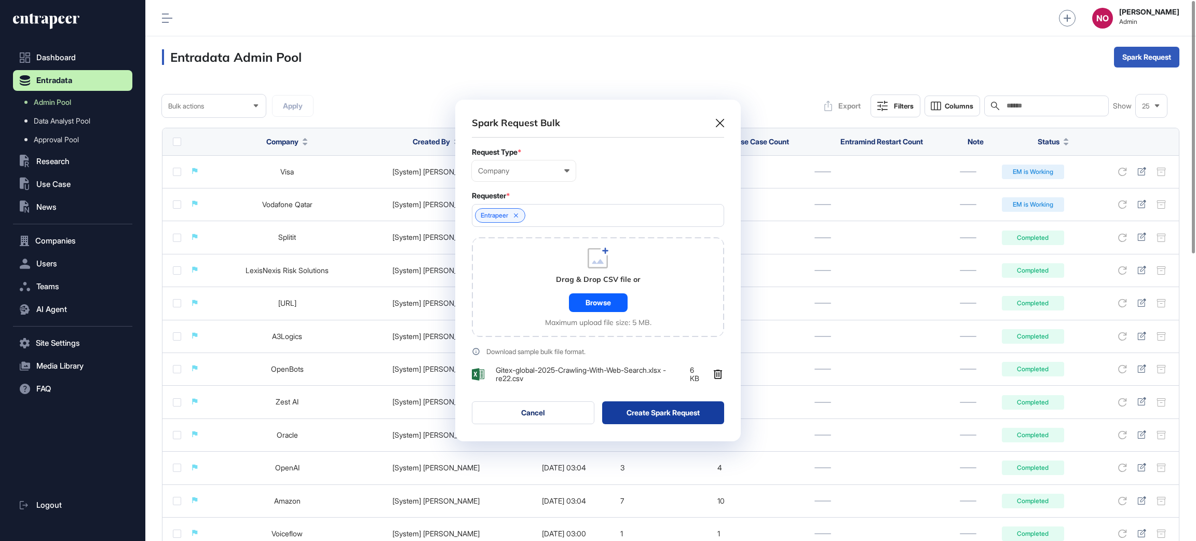
click at [634, 417] on button "Create Spark Request" at bounding box center [663, 412] width 123 height 23
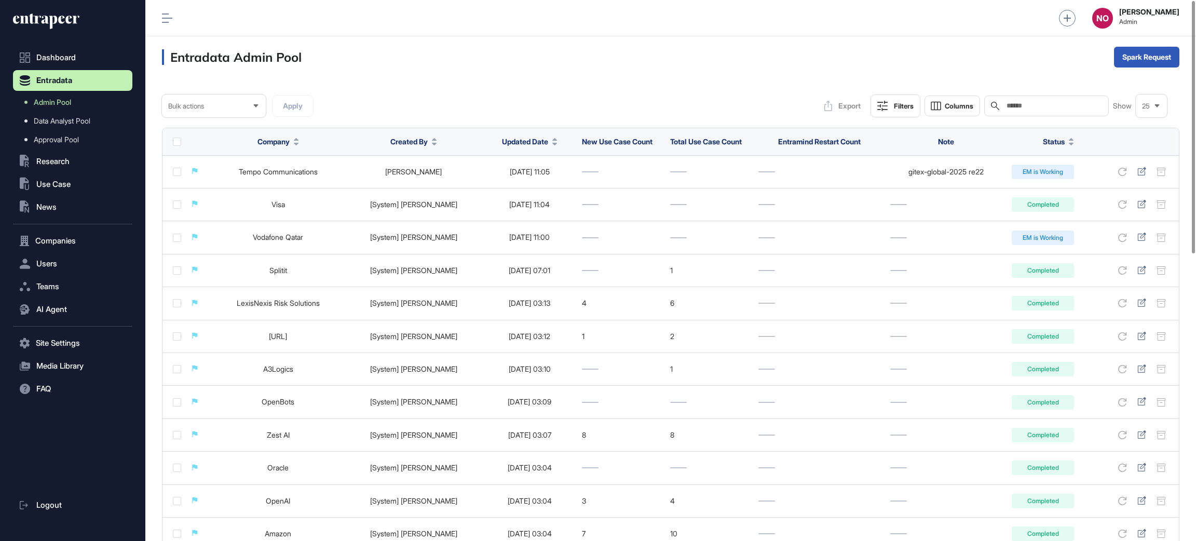
scroll to position [615, 0]
